Goal: Task Accomplishment & Management: Use online tool/utility

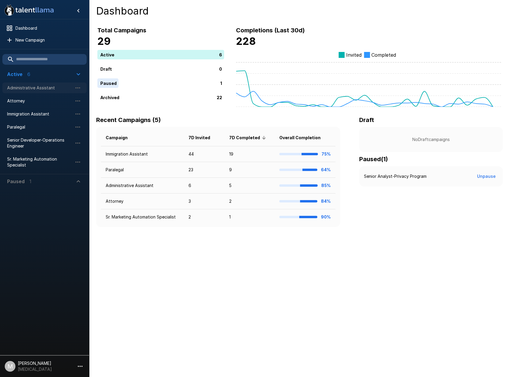
click at [30, 88] on span "Administrative Assistant" at bounding box center [39, 88] width 65 height 6
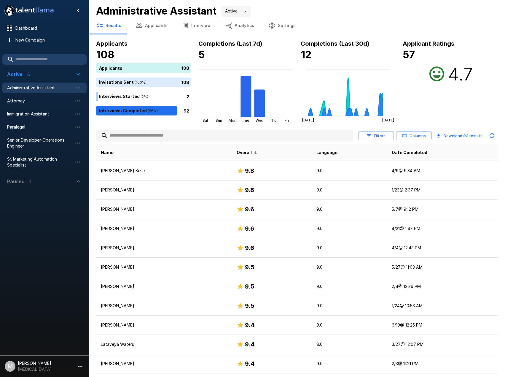
click at [160, 135] on input "text" at bounding box center [225, 135] width 258 height 11
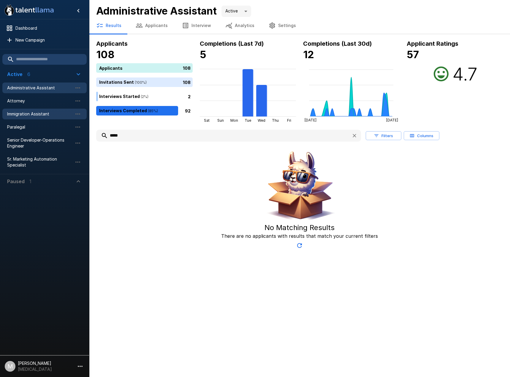
type input "*****"
click at [21, 115] on span "Immigration Assistant" at bounding box center [39, 114] width 65 height 6
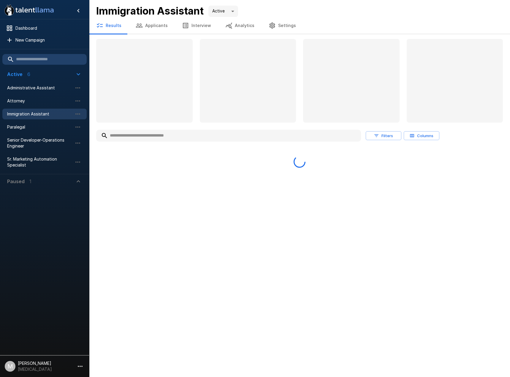
click at [137, 135] on input "text" at bounding box center [228, 135] width 265 height 11
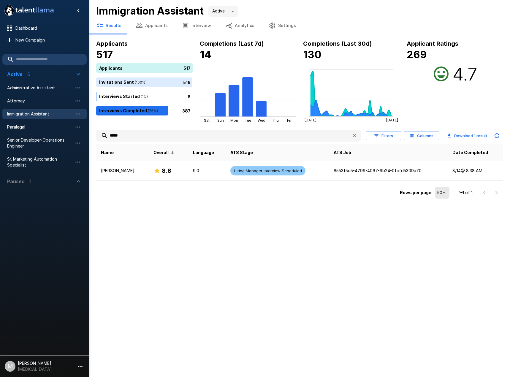
type input "*****"
click at [132, 163] on td "[PERSON_NAME]" at bounding box center [122, 170] width 53 height 19
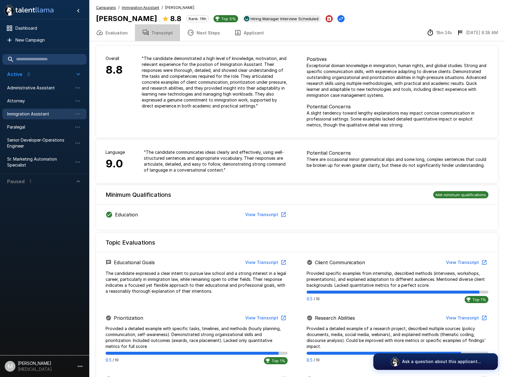
click at [163, 32] on button "Transcript" at bounding box center [157, 32] width 45 height 17
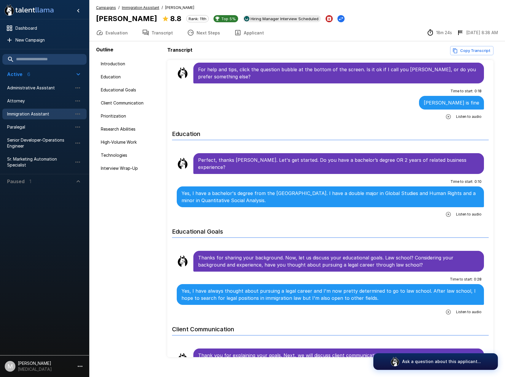
scroll to position [59, 0]
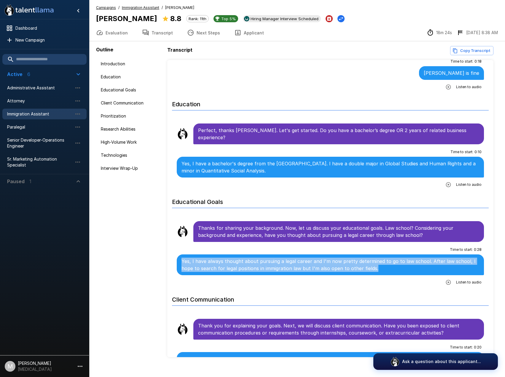
drag, startPoint x: 387, startPoint y: 261, endPoint x: 173, endPoint y: 255, distance: 214.7
click at [173, 255] on li "Time to start : 0 : 28 Yes, I have always thought about pursuing a legal career…" at bounding box center [330, 266] width 317 height 46
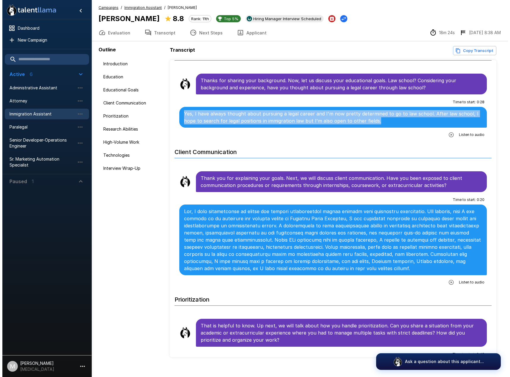
scroll to position [208, 0]
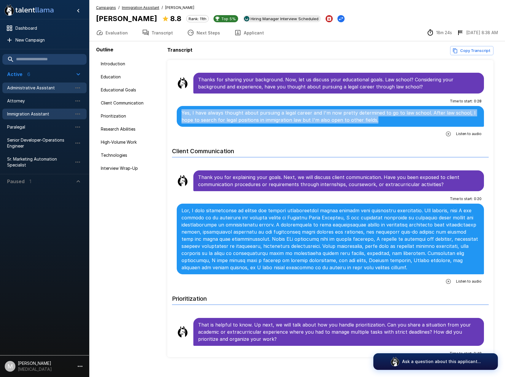
click at [38, 85] on span "Administrative Assistant" at bounding box center [39, 88] width 65 height 6
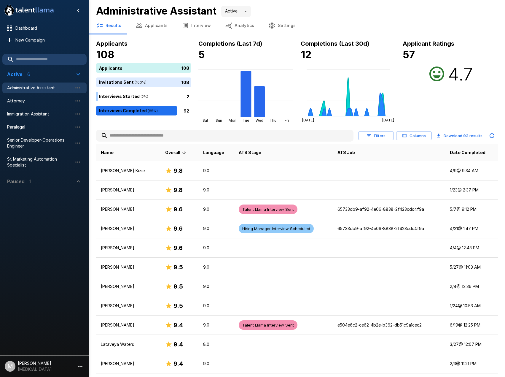
click at [153, 135] on input "text" at bounding box center [225, 135] width 258 height 11
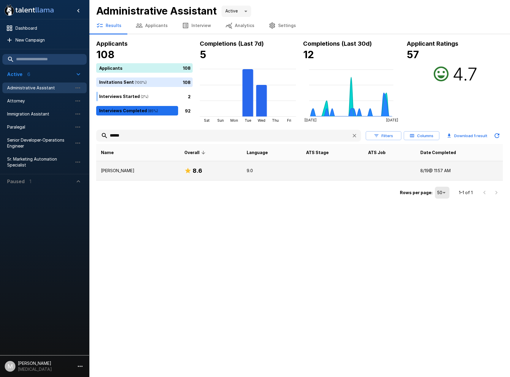
type input "******"
click at [148, 170] on p "[PERSON_NAME]" at bounding box center [138, 171] width 74 height 6
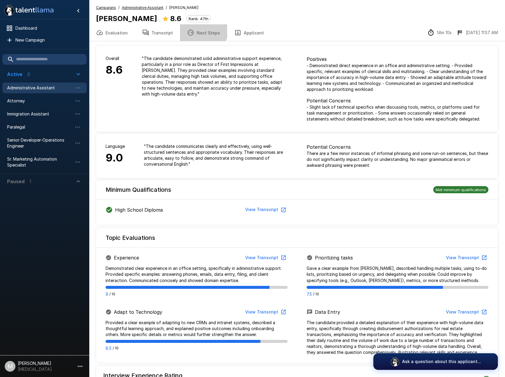
click at [199, 28] on button "Next Steps" at bounding box center [203, 32] width 47 height 17
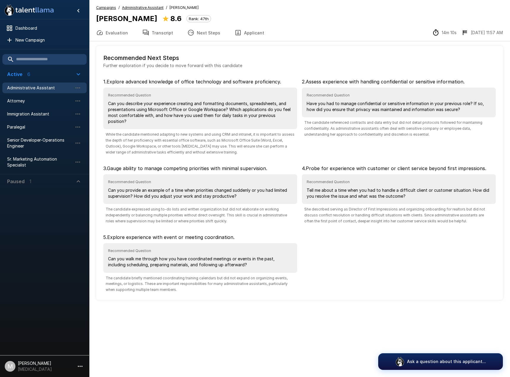
click at [166, 35] on button "Transcript" at bounding box center [157, 32] width 45 height 17
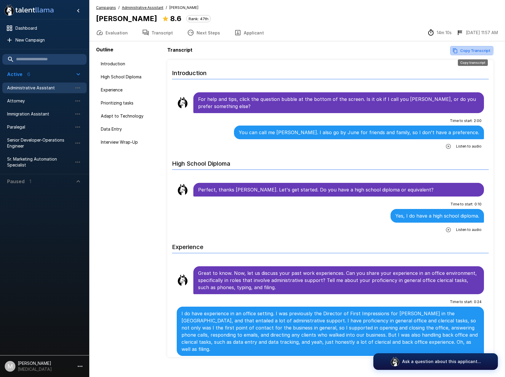
click at [462, 50] on button "Copy Transcript" at bounding box center [472, 50] width 43 height 9
click at [483, 50] on button "Copy Transcript" at bounding box center [472, 50] width 43 height 9
drag, startPoint x: 44, startPoint y: 87, endPoint x: 78, endPoint y: 92, distance: 34.8
click at [44, 87] on span "Administrative Assistant" at bounding box center [39, 88] width 65 height 6
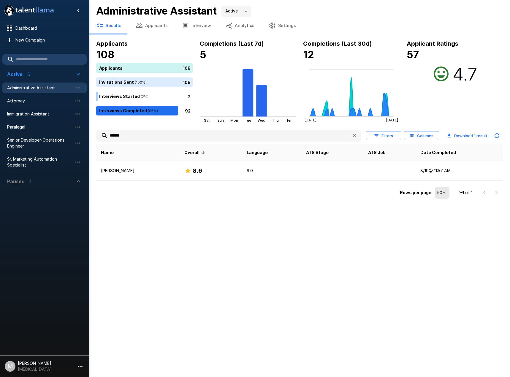
drag, startPoint x: 157, startPoint y: 135, endPoint x: 84, endPoint y: 133, distance: 72.4
click at [89, 133] on div ".st0{fill:#FFFFFF;} .st1{fill:#76a4ed;} Dashboard New Campaign Active 6 Adminis…" at bounding box center [299, 100] width 421 height 200
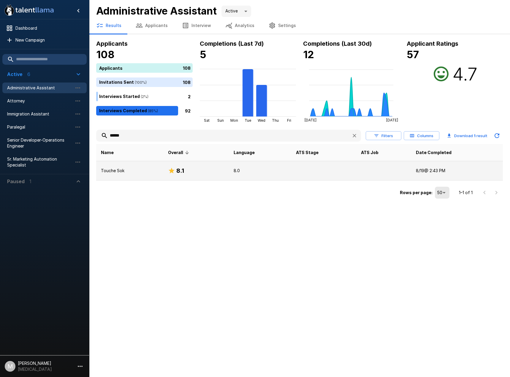
type input "******"
click at [173, 172] on icon at bounding box center [172, 171] width 6 height 6
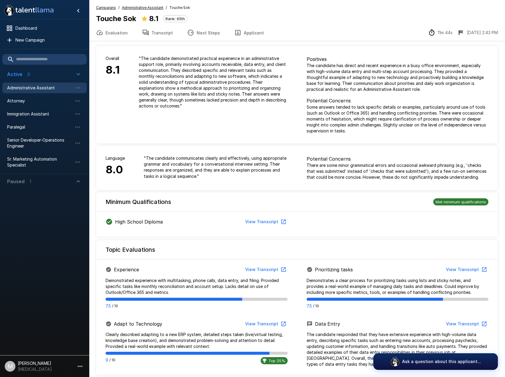
click at [172, 40] on button "Transcript" at bounding box center [157, 32] width 45 height 17
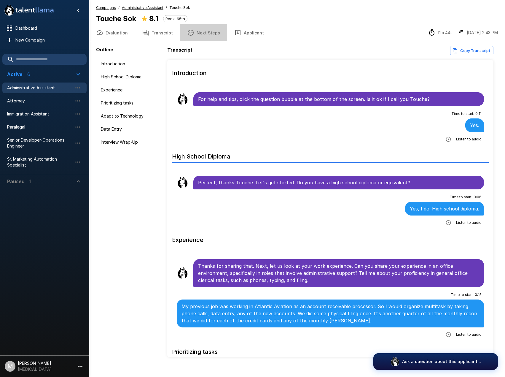
click at [202, 34] on button "Next Steps" at bounding box center [203, 32] width 47 height 17
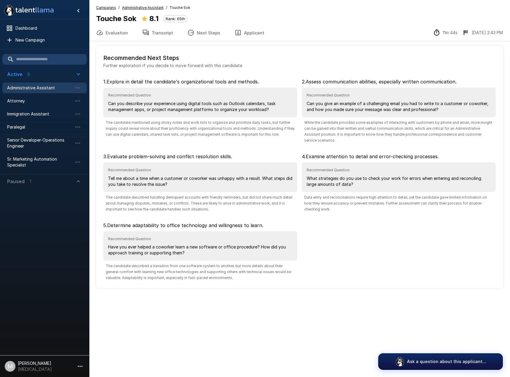
click at [164, 26] on button "Transcript" at bounding box center [157, 32] width 45 height 17
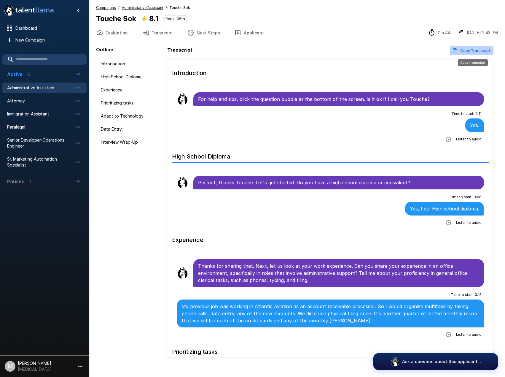
click at [456, 52] on icon "Copy transcript" at bounding box center [455, 50] width 5 height 5
click at [156, 33] on button "Transcript" at bounding box center [157, 32] width 45 height 17
click at [117, 33] on button "Evaluation" at bounding box center [112, 32] width 46 height 17
